Goal: Task Accomplishment & Management: Manage account settings

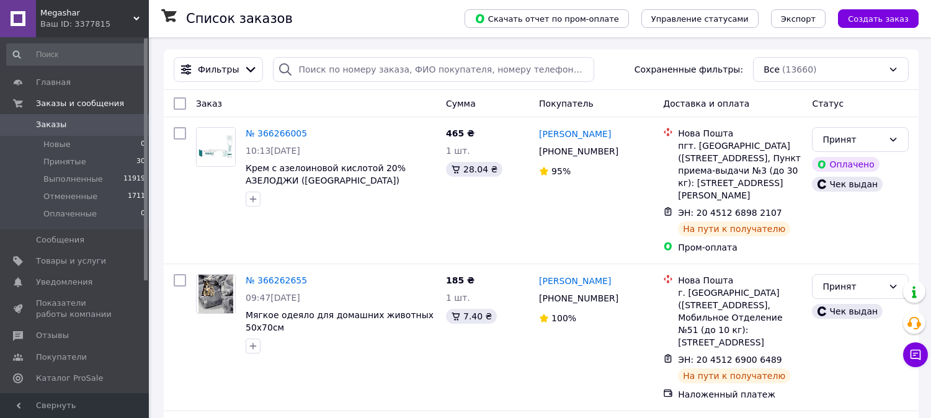
click at [63, 262] on span "Товары и услуги" at bounding box center [71, 261] width 70 height 11
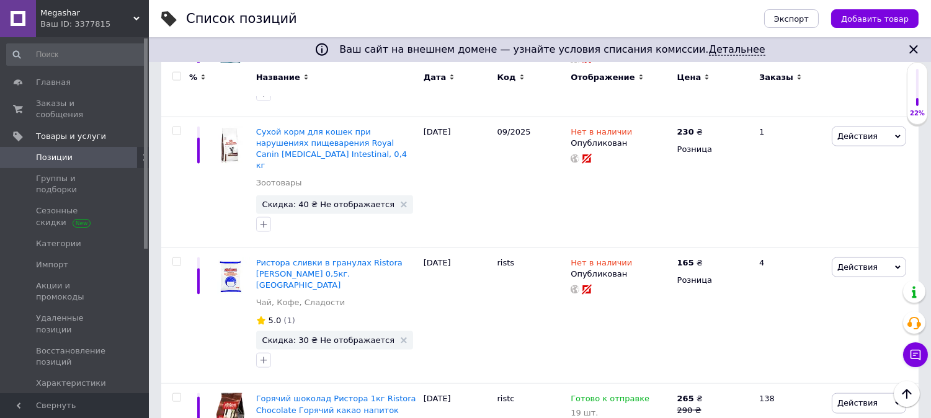
scroll to position [2896, 0]
click at [585, 408] on div "19 шт." at bounding box center [616, 412] width 90 height 9
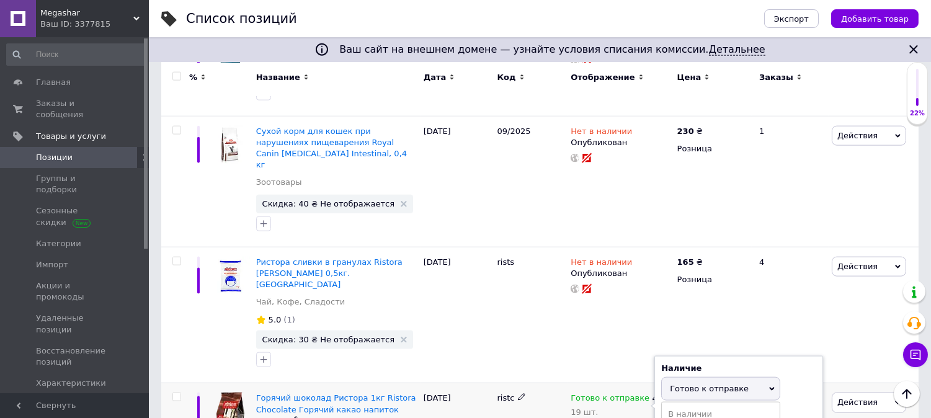
click at [684, 384] on span "Готово к отправке" at bounding box center [709, 388] width 79 height 9
type input "3"
type input "40"
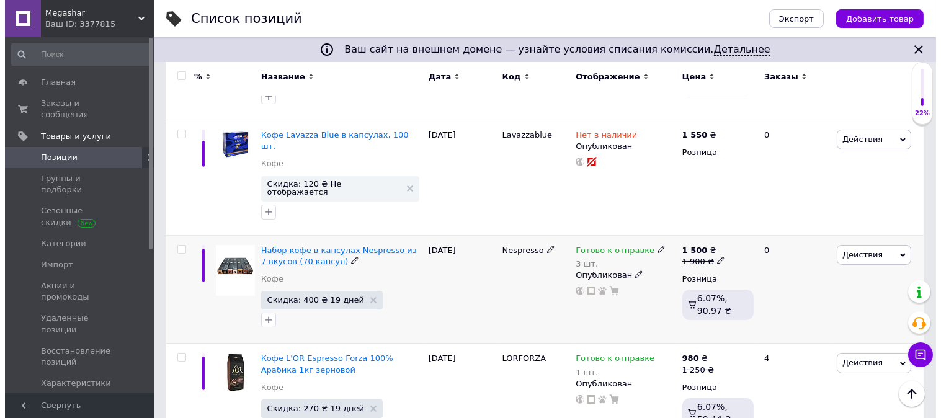
scroll to position [0, 0]
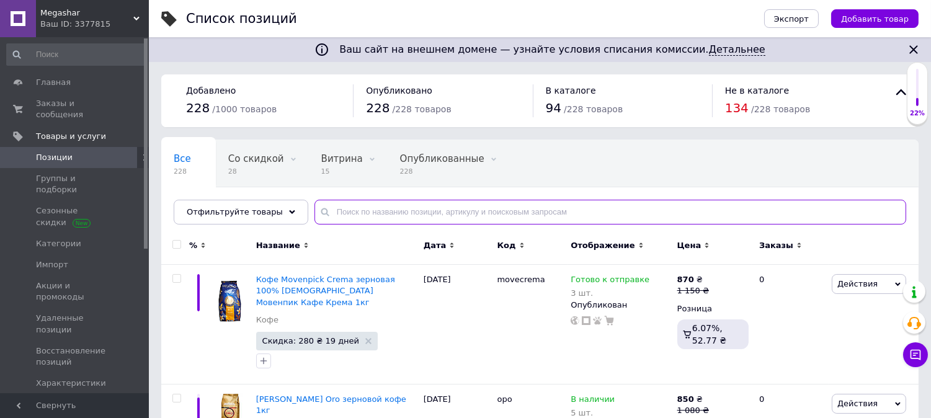
click at [352, 215] on input "text" at bounding box center [611, 212] width 592 height 25
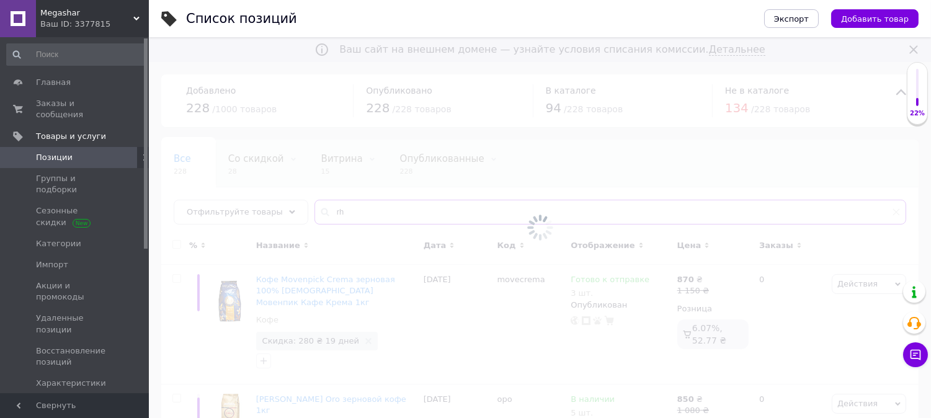
type input "r"
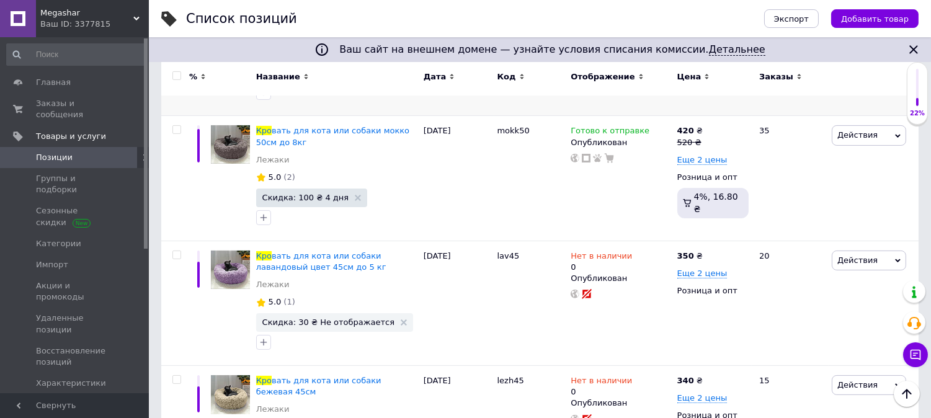
scroll to position [621, 0]
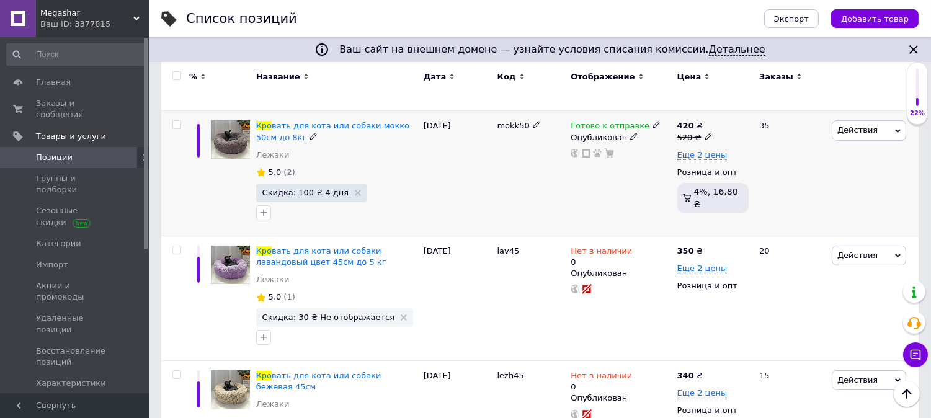
type input "кро"
click at [606, 125] on span "Готово к отправке" at bounding box center [610, 127] width 79 height 13
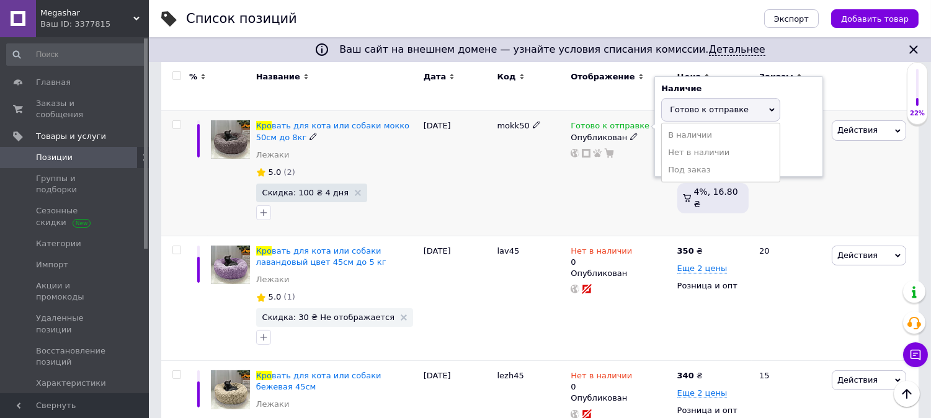
click at [728, 107] on span "Готово к отправке" at bounding box center [709, 109] width 79 height 9
click at [691, 151] on input at bounding box center [709, 157] width 94 height 25
type input "3"
click at [482, 196] on div "[DATE]" at bounding box center [458, 173] width 74 height 125
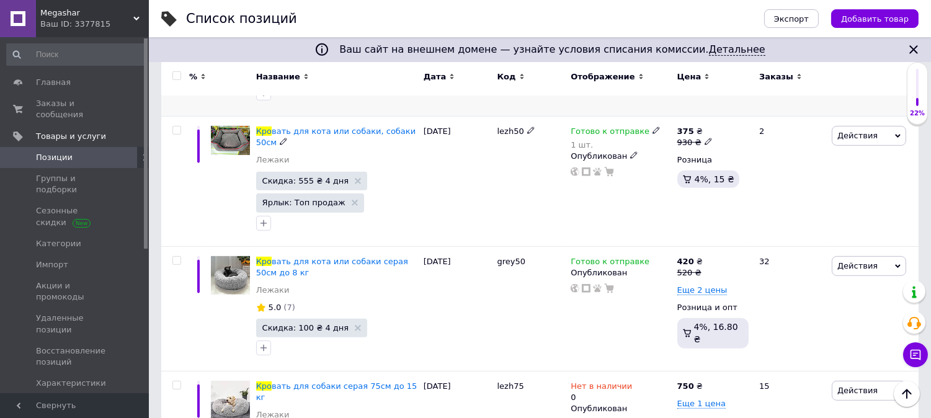
scroll to position [1103, 0]
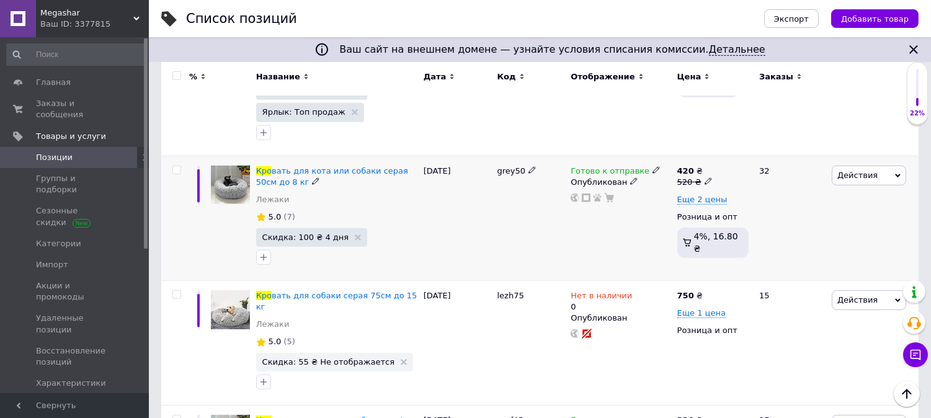
click at [605, 166] on span "Готово к отправке" at bounding box center [610, 172] width 79 height 13
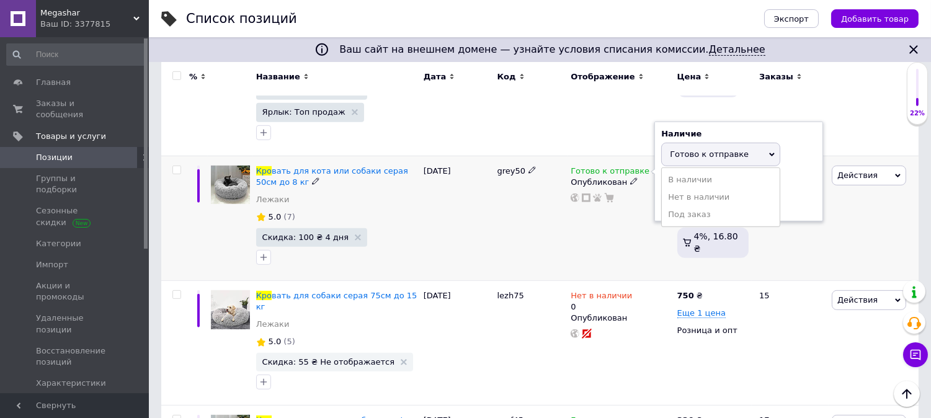
click at [706, 150] on span "Готово к отправке" at bounding box center [709, 154] width 79 height 9
click at [683, 190] on input at bounding box center [709, 202] width 94 height 25
type input "4"
click at [525, 205] on div "grey50" at bounding box center [532, 218] width 74 height 125
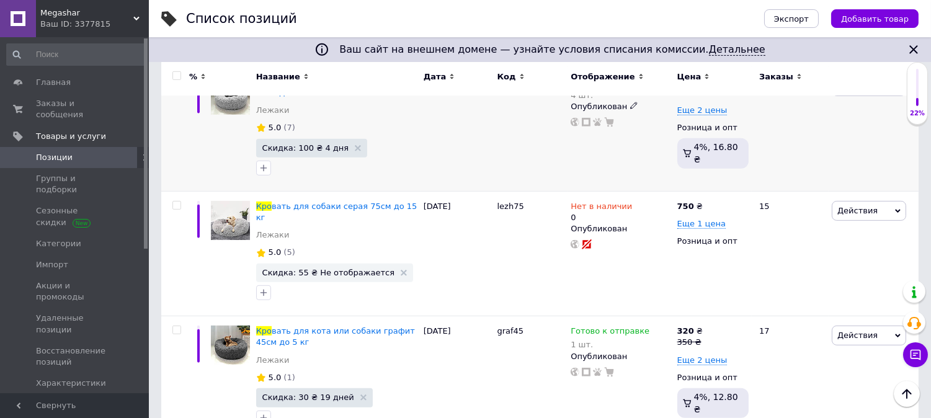
scroll to position [1193, 0]
click at [88, 152] on link "Позиции" at bounding box center [76, 157] width 153 height 21
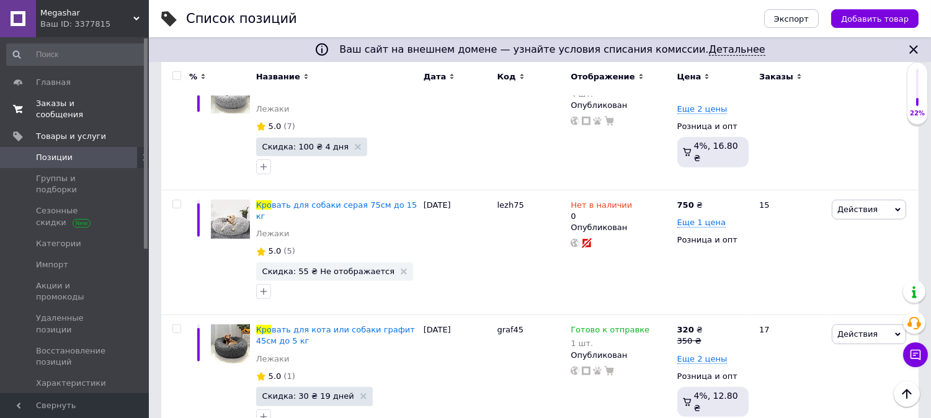
click at [97, 99] on span "Заказы и сообщения" at bounding box center [75, 109] width 79 height 22
